Goal: Communication & Community: Share content

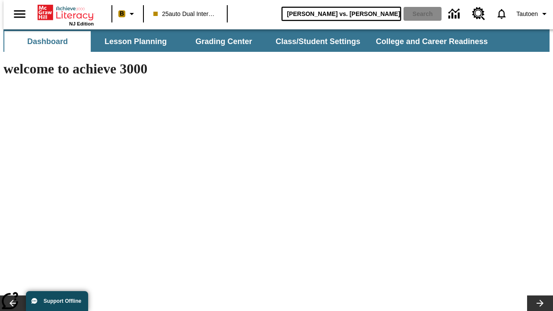
type input "[PERSON_NAME] vs. [PERSON_NAME]"
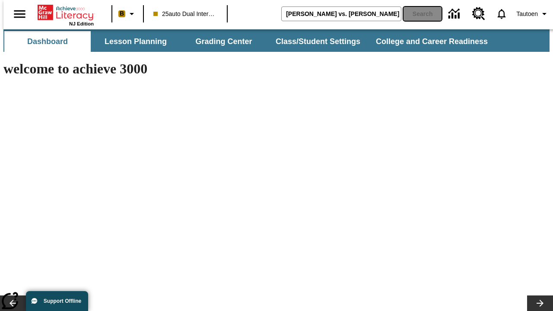
click at [417, 14] on button "Search" at bounding box center [422, 14] width 38 height 14
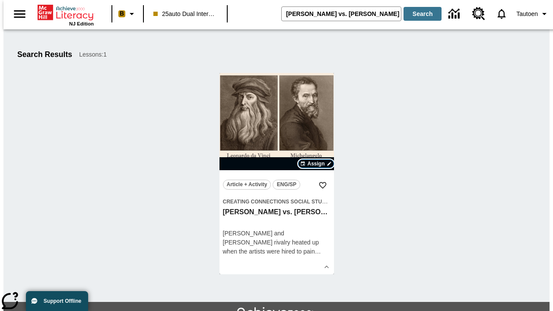
click at [316, 164] on span "Assign" at bounding box center [315, 164] width 17 height 8
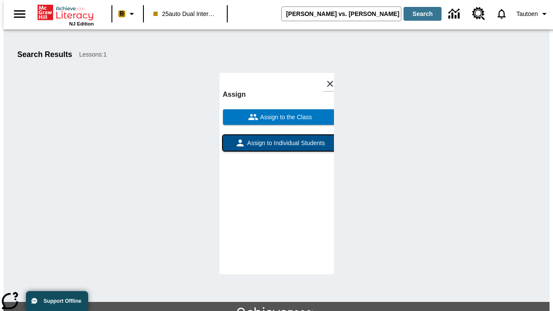
click at [276, 139] on span "Assign to Individual Students" at bounding box center [284, 143] width 79 height 9
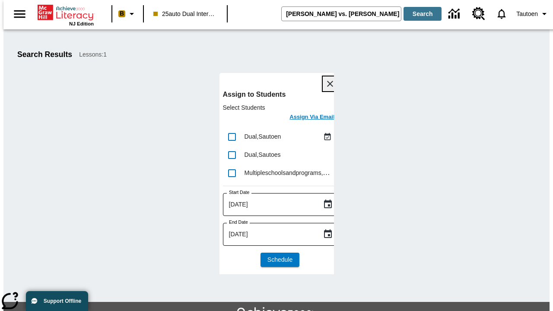
scroll to position [47, 0]
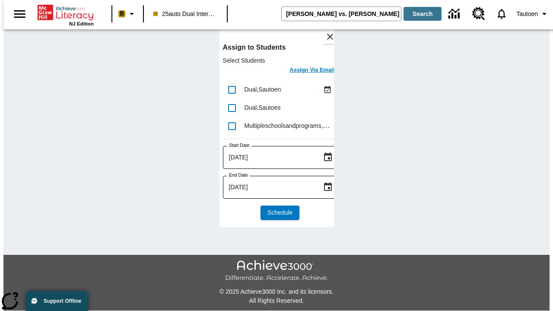
click at [305, 71] on h6 "Assign Via Email" at bounding box center [311, 70] width 45 height 10
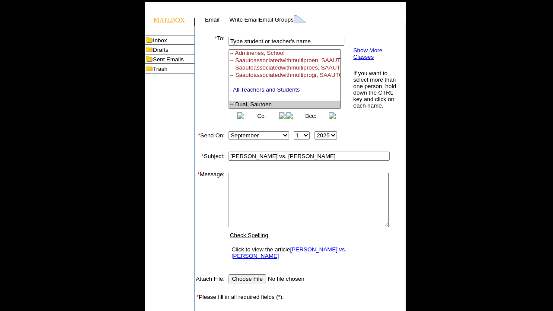
select select "U,21476361,1"
type textarea "email body message"
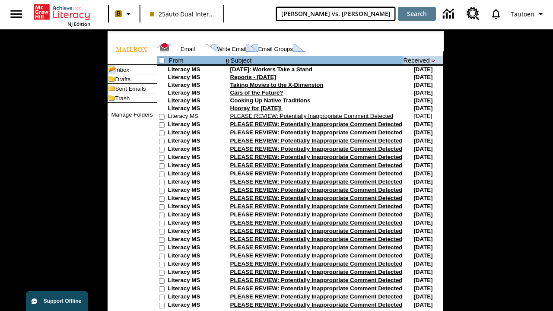
type input "[PERSON_NAME] vs. [PERSON_NAME]"
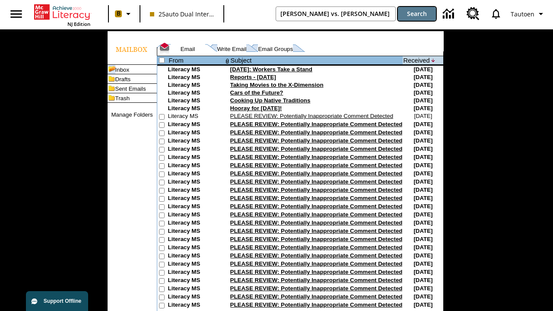
click at [417, 14] on button "Search" at bounding box center [417, 14] width 38 height 14
